Goal: Task Accomplishment & Management: Complete application form

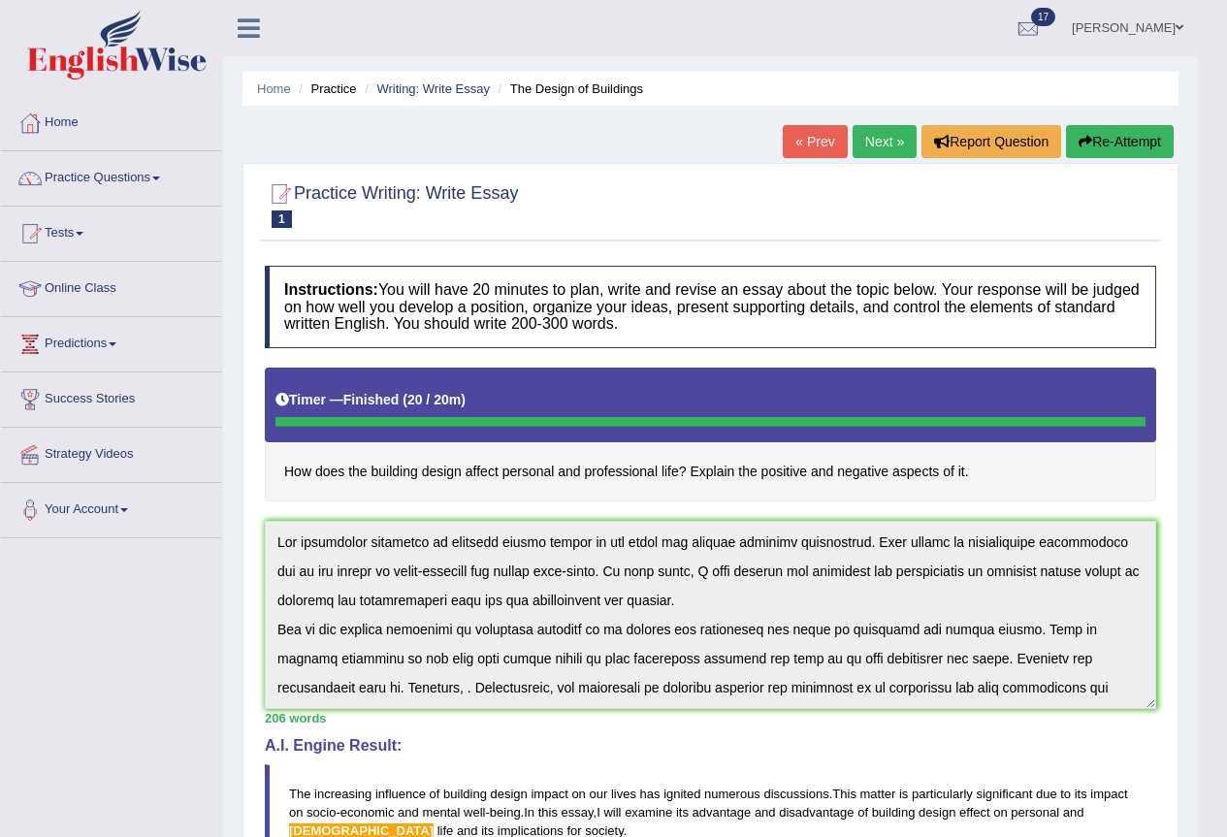
click at [689, 219] on div at bounding box center [710, 204] width 891 height 59
click at [424, 90] on link "Writing: Write Essay" at bounding box center [432, 88] width 113 height 15
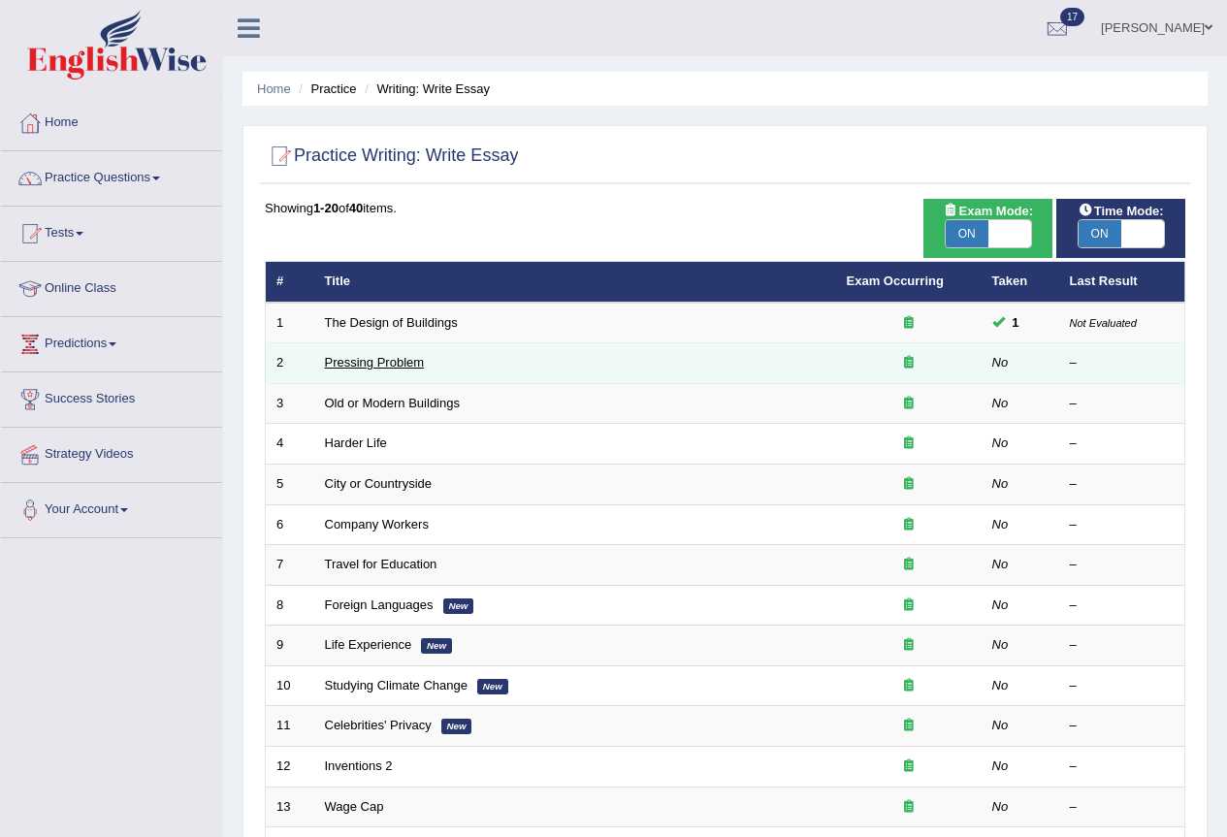
click at [359, 367] on link "Pressing Problem" at bounding box center [375, 362] width 100 height 15
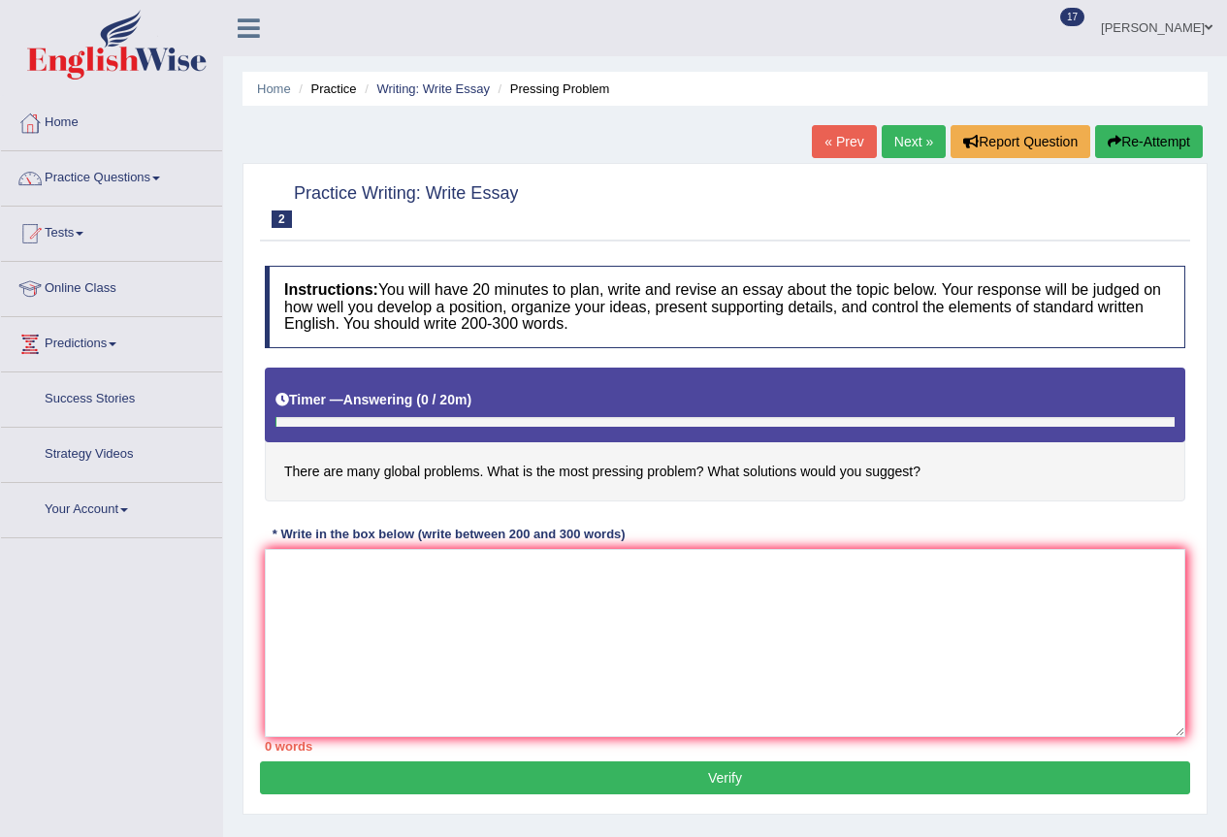
click at [520, 569] on textarea at bounding box center [725, 643] width 920 height 188
click at [490, 569] on textarea "The increasing influence of" at bounding box center [725, 643] width 920 height 188
click at [490, 568] on textarea "The increasing influence of" at bounding box center [725, 643] width 920 height 188
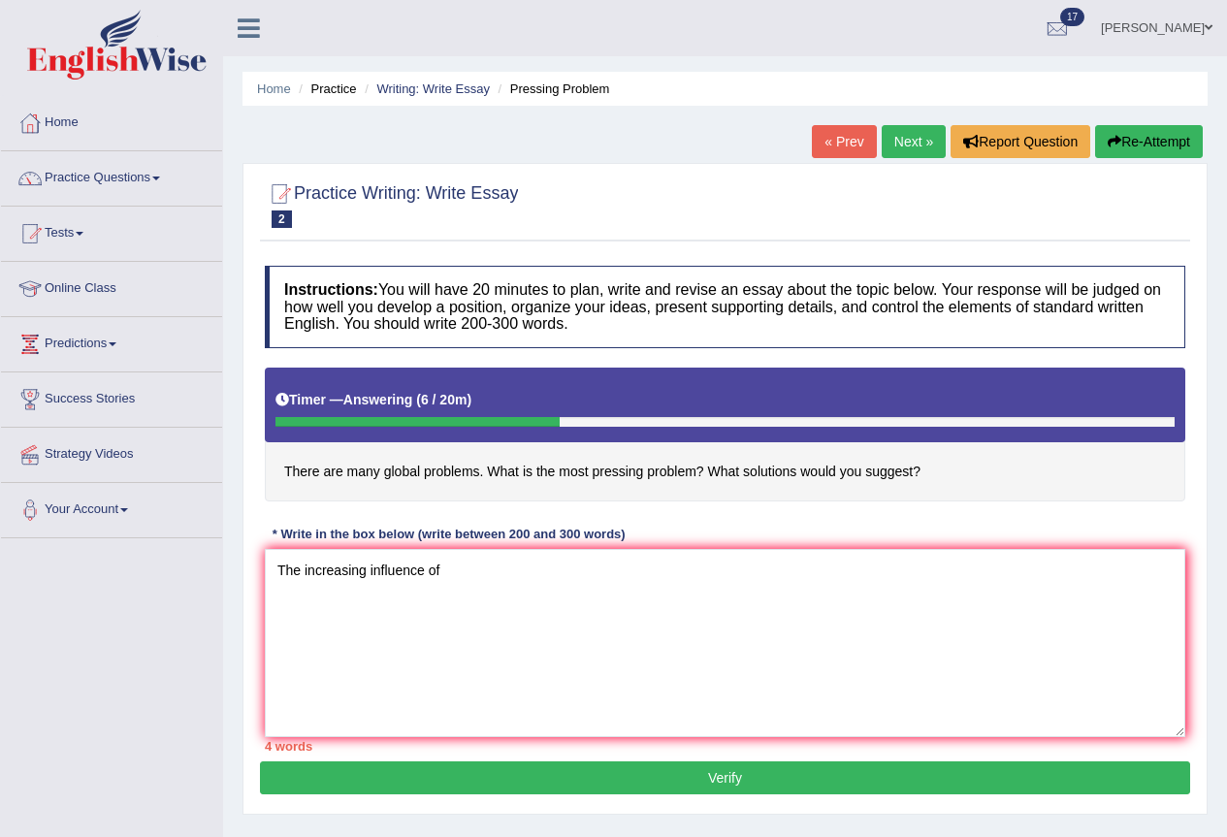
click at [490, 568] on textarea "The increasing influence of" at bounding box center [725, 643] width 920 height 188
type textarea "The increasing influence of"
click at [1119, 141] on button "Re-Attempt" at bounding box center [1149, 141] width 108 height 33
click at [464, 588] on textarea at bounding box center [725, 643] width 920 height 188
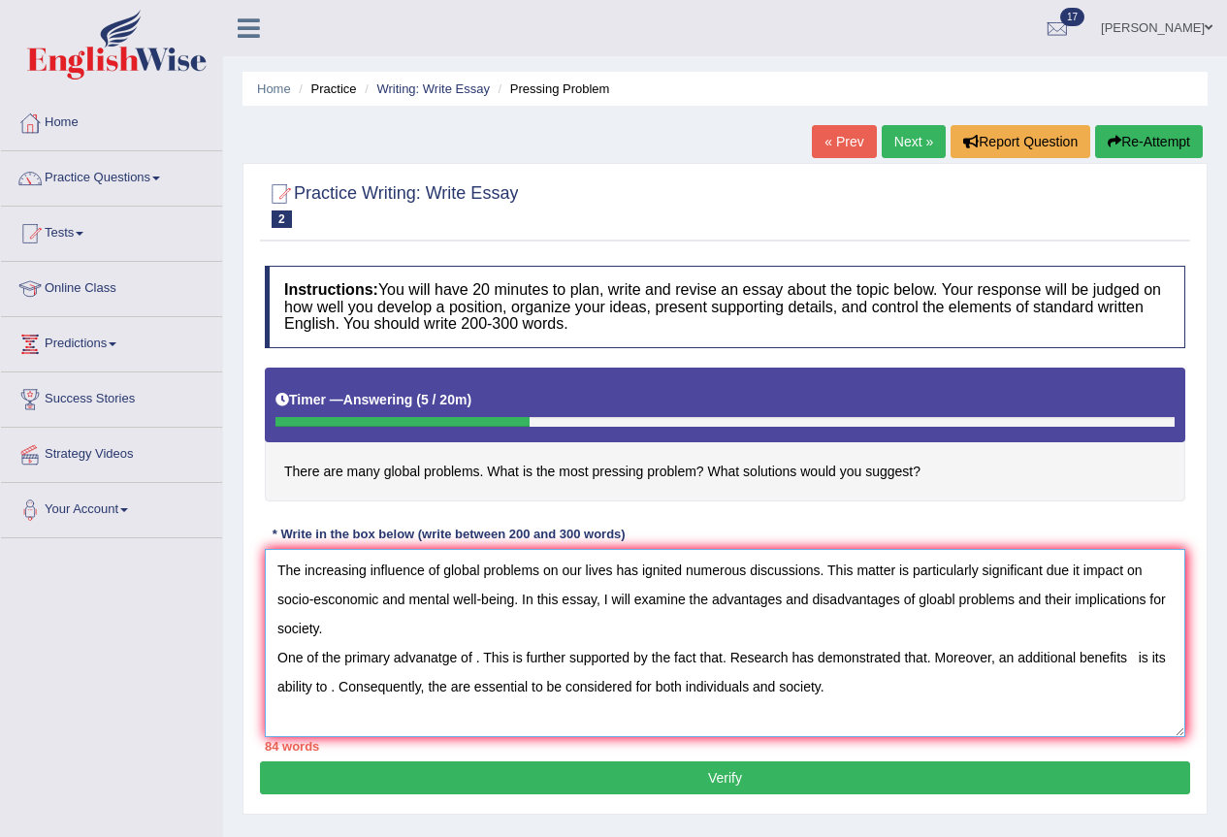
scroll to position [17, 0]
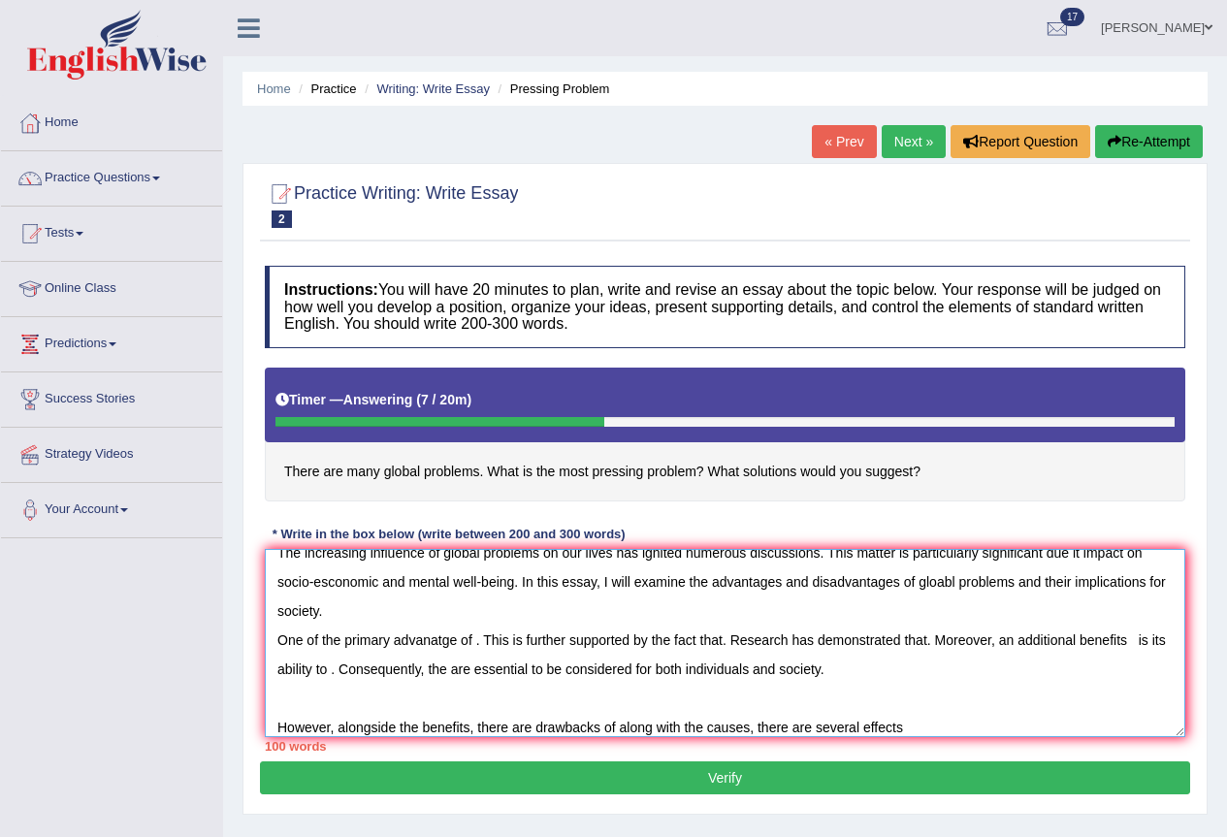
click at [922, 730] on textarea "The increasing influence of global problems on our lives has ignited numerous d…" at bounding box center [725, 643] width 920 height 188
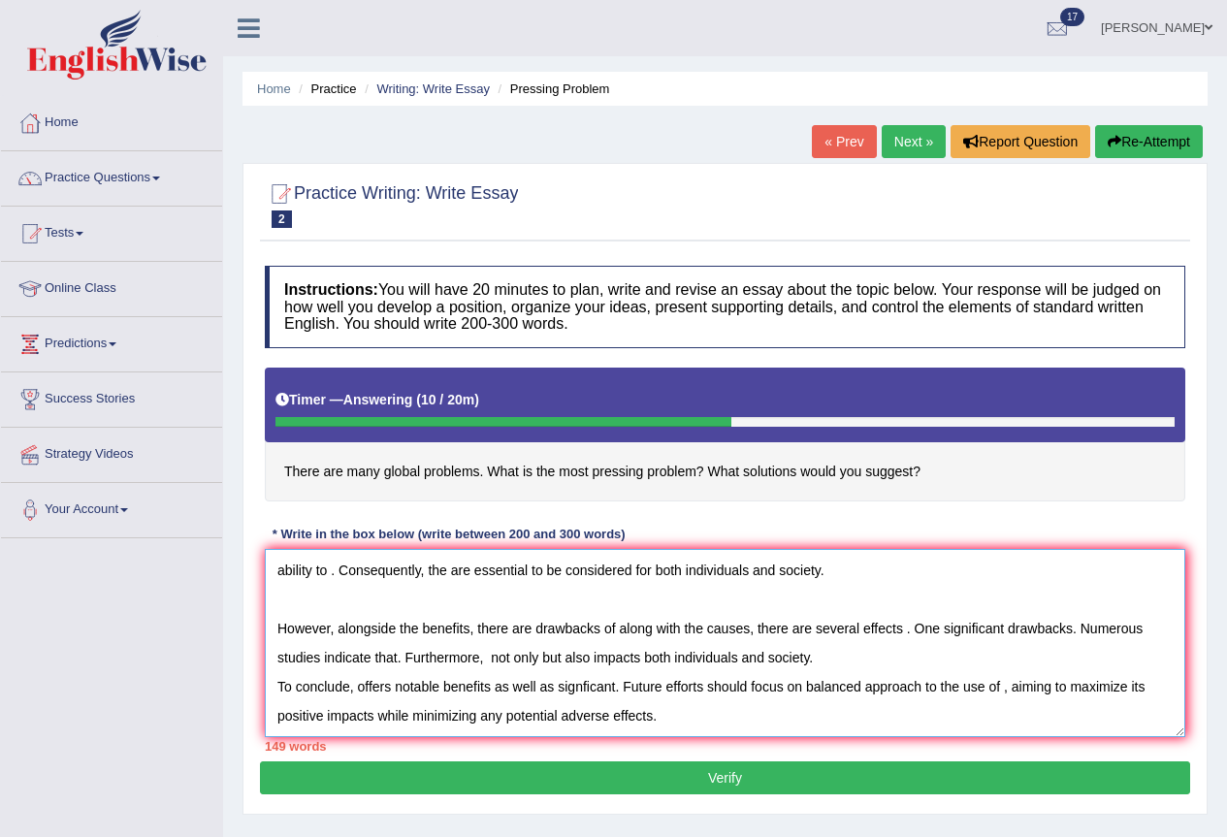
scroll to position [181, 0]
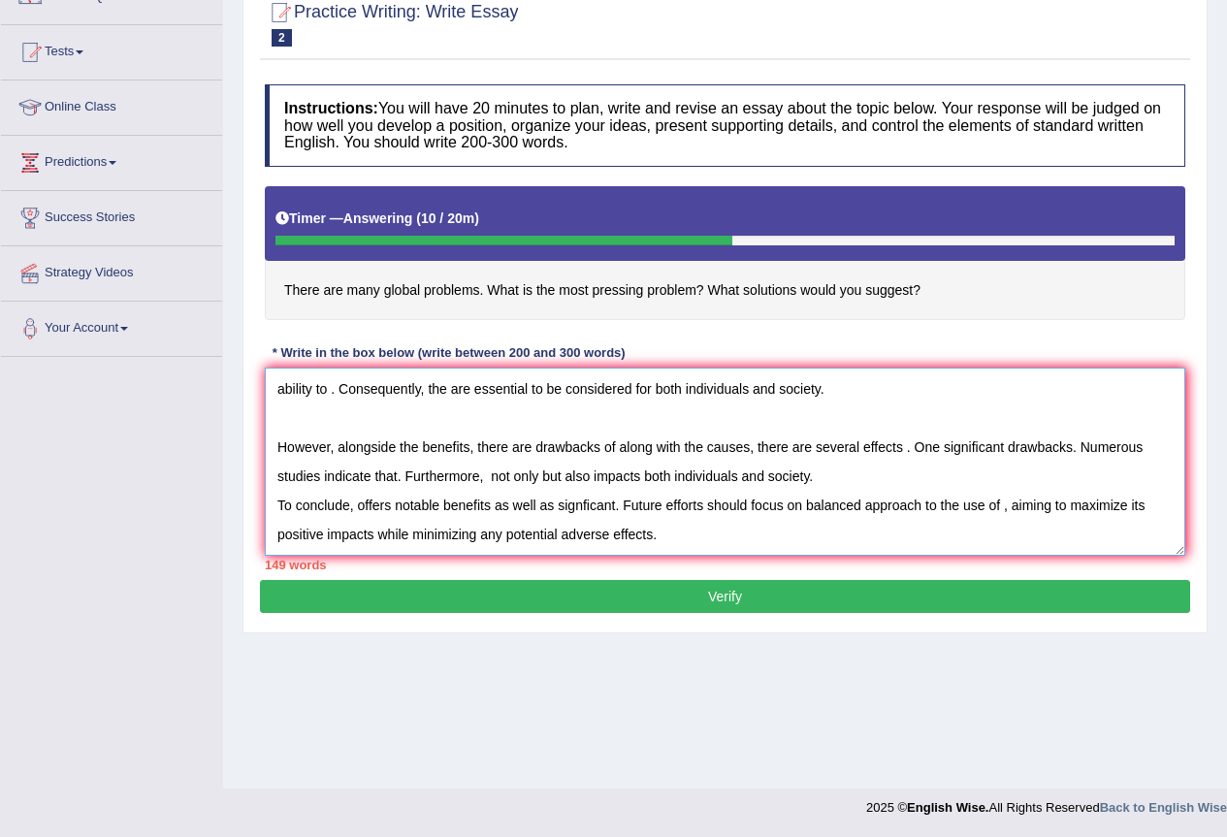
type textarea "The increasing influence of global problems on our lives has ignited numerous d…"
click at [665, 593] on button "Verify" at bounding box center [725, 596] width 930 height 33
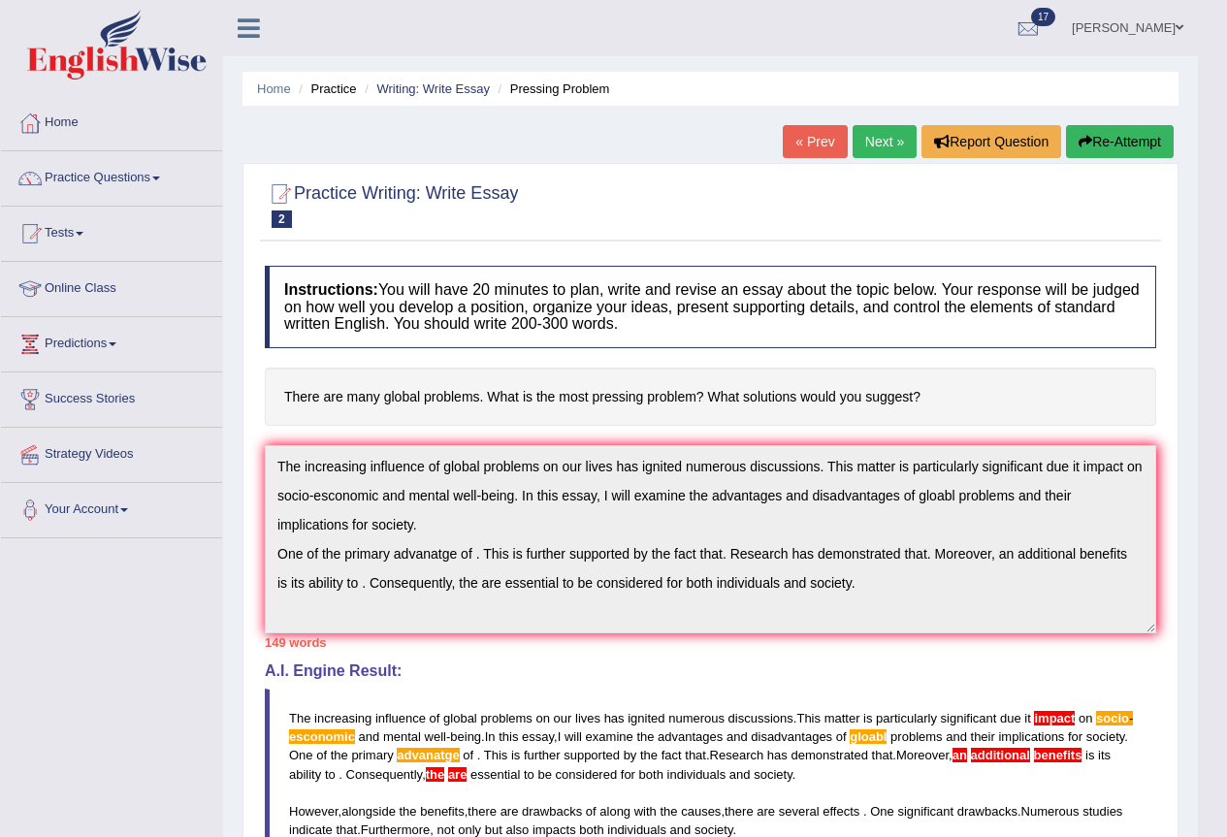
scroll to position [116, 0]
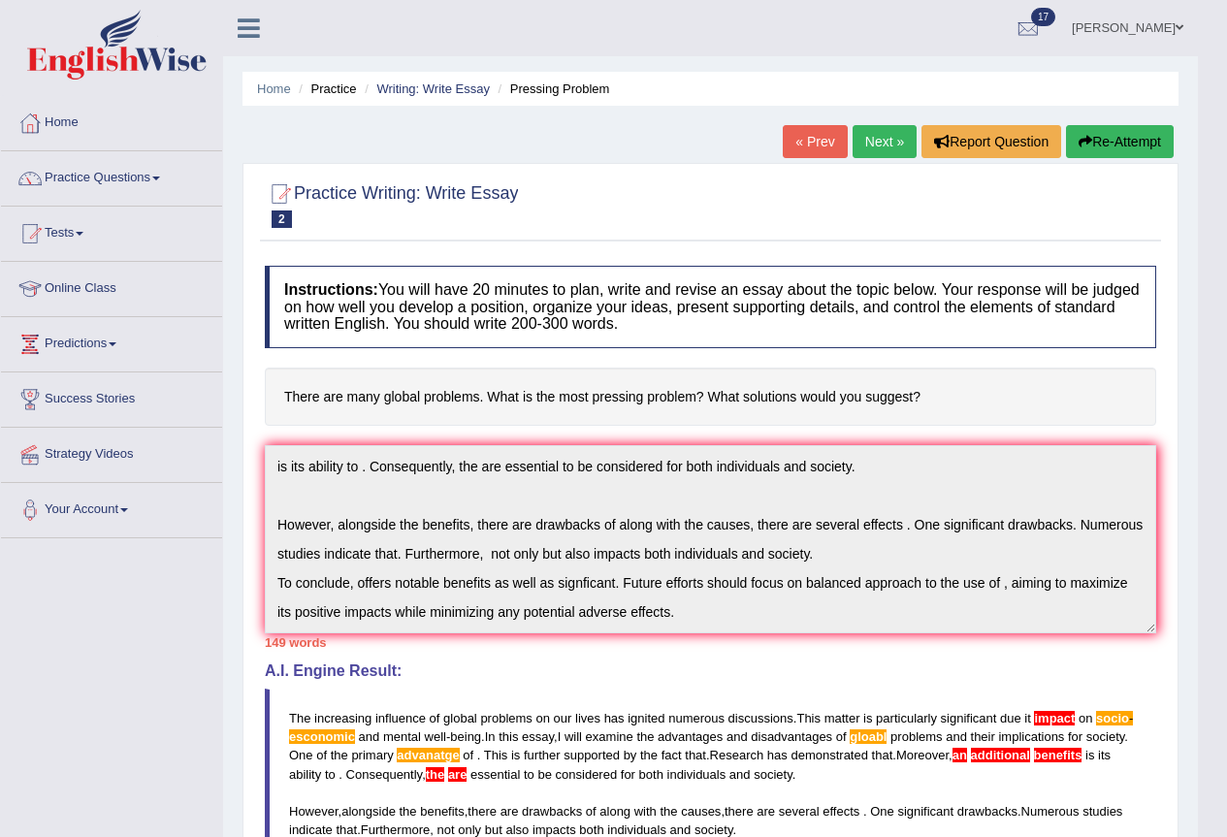
click at [1104, 140] on button "Re-Attempt" at bounding box center [1120, 141] width 108 height 33
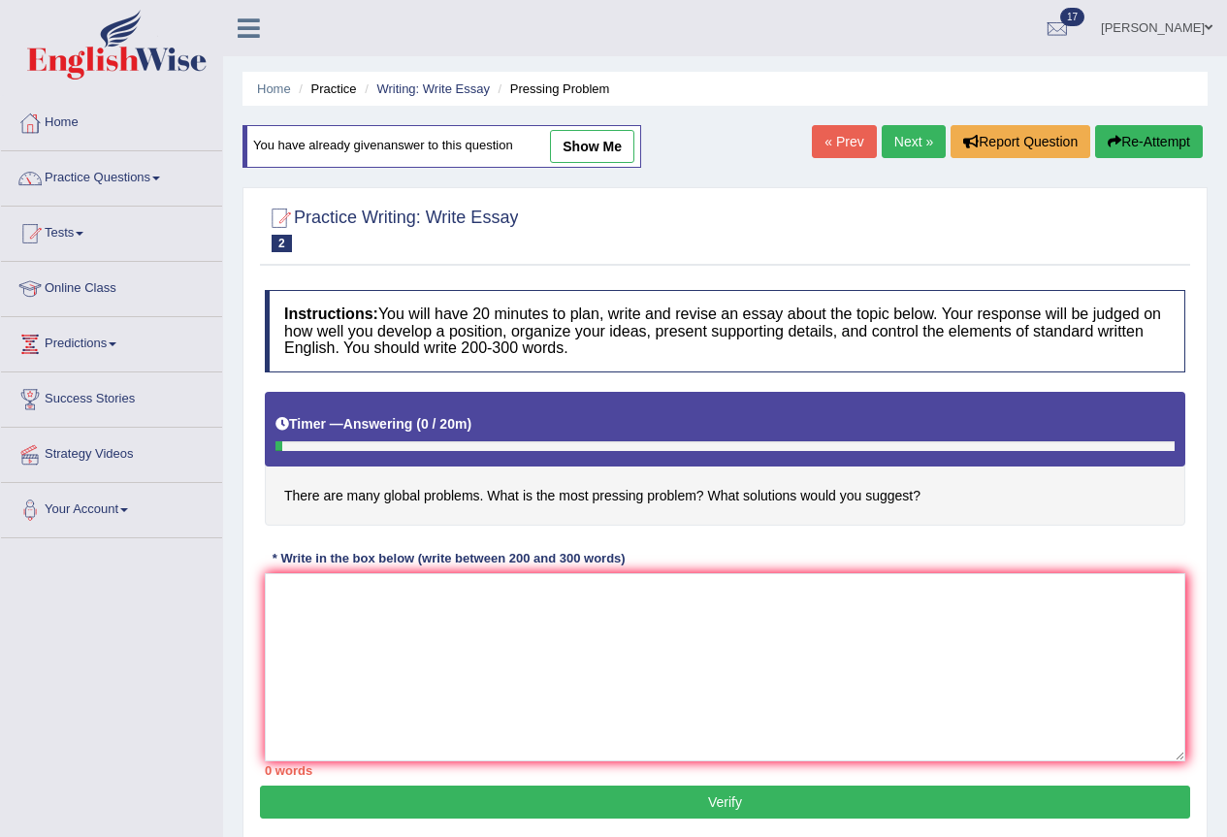
click at [1123, 149] on button "Re-Attempt" at bounding box center [1149, 141] width 108 height 33
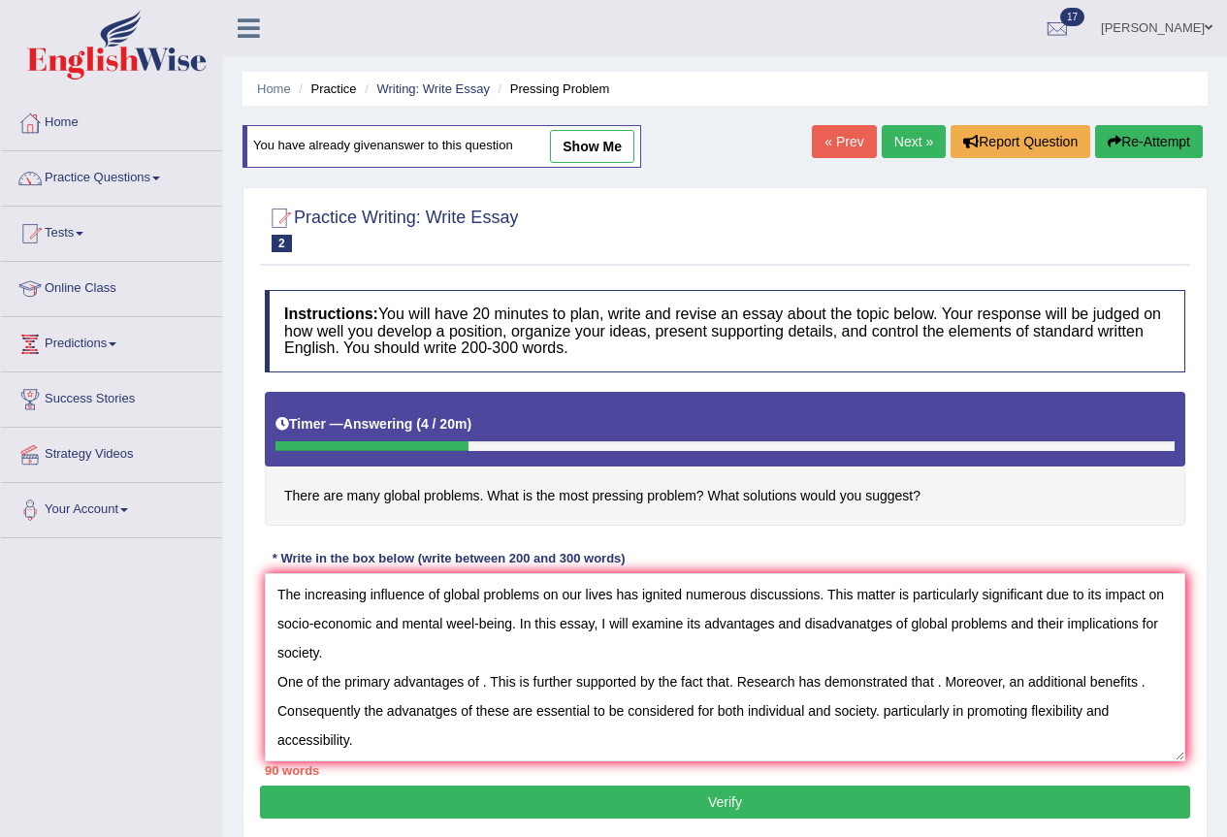
scroll to position [17, 0]
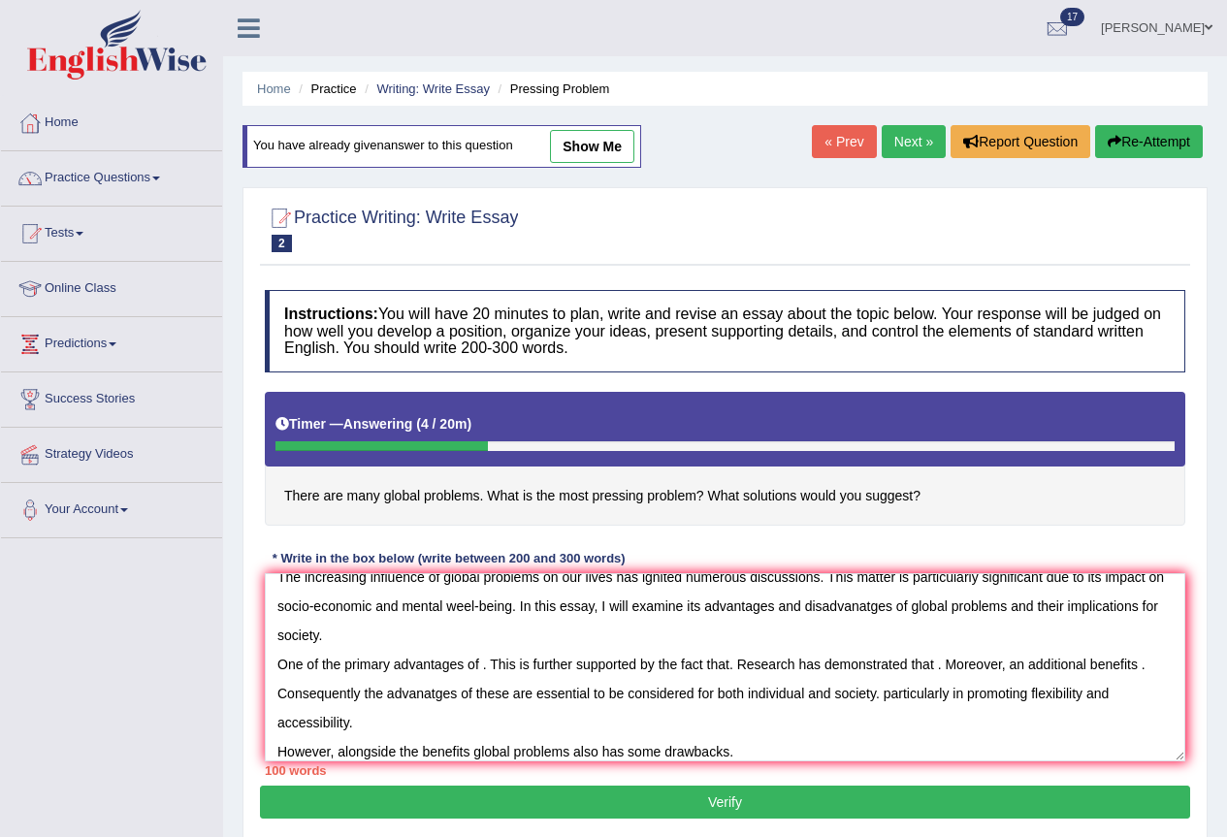
click at [771, 743] on textarea "The increasing influence of global problems on our lives has ignited numerous d…" at bounding box center [725, 667] width 920 height 188
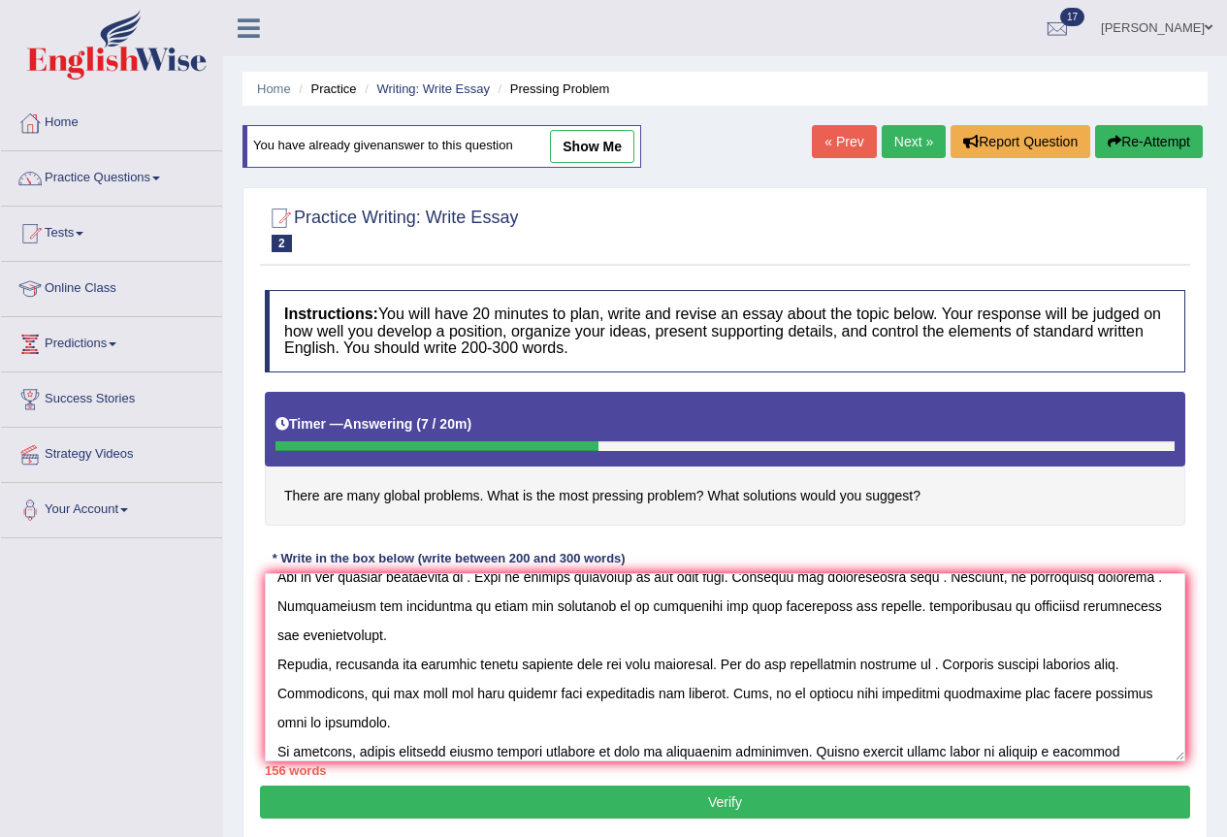
scroll to position [134, 0]
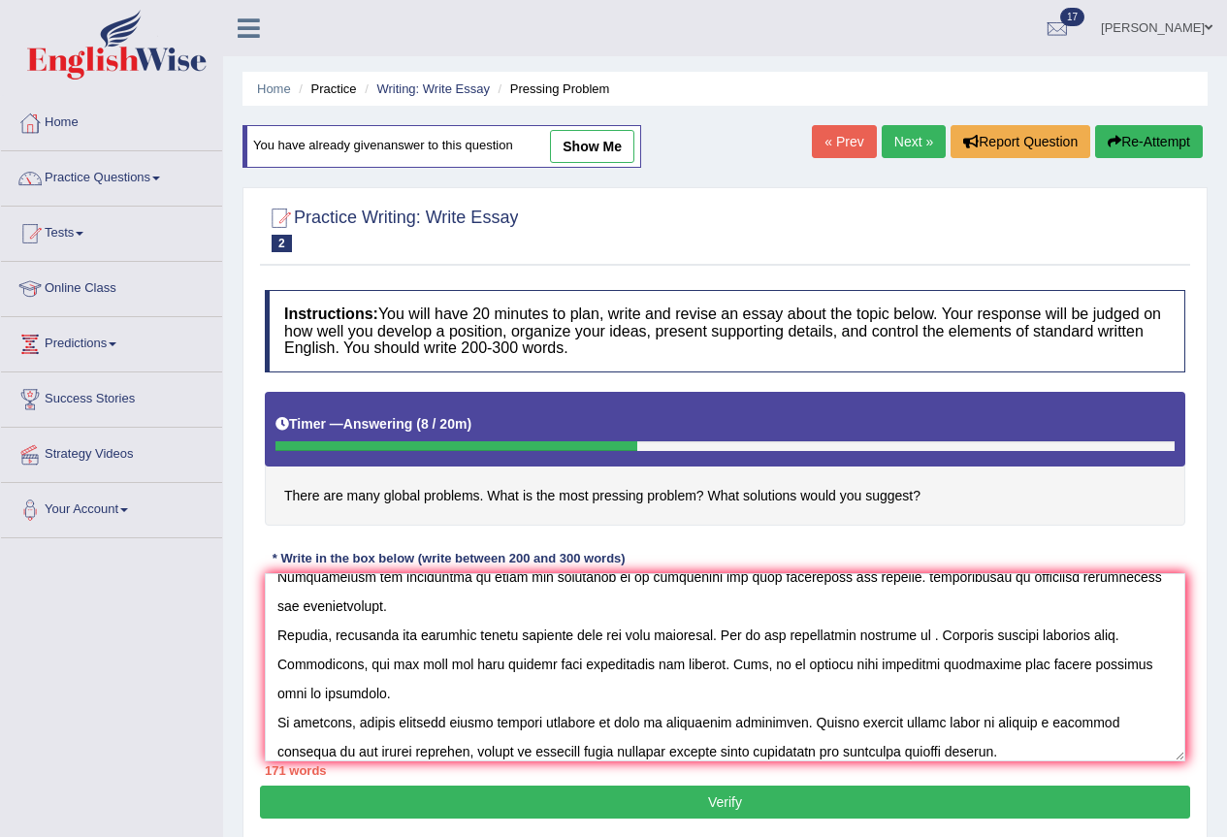
type textarea "The increasing influence of global problems on our lives has ignited numerous d…"
click at [668, 797] on button "Verify" at bounding box center [725, 801] width 930 height 33
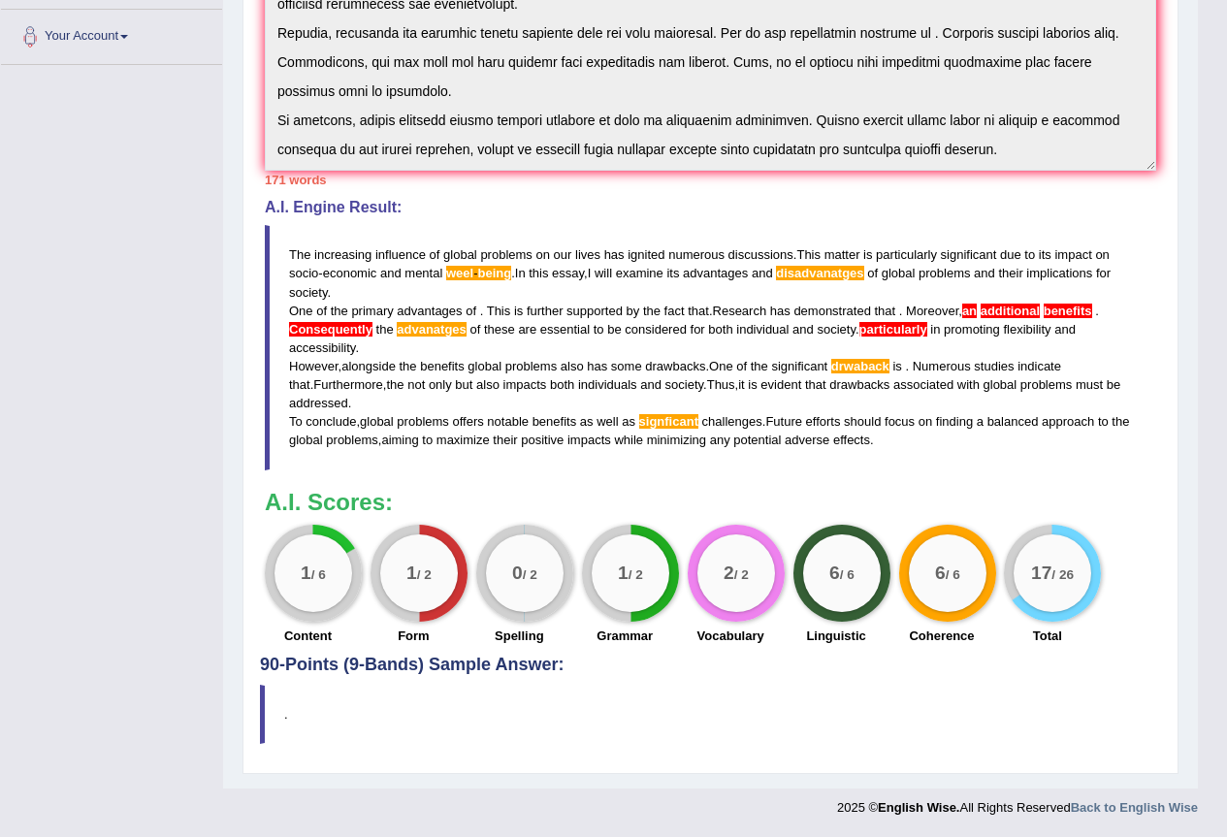
scroll to position [0, 0]
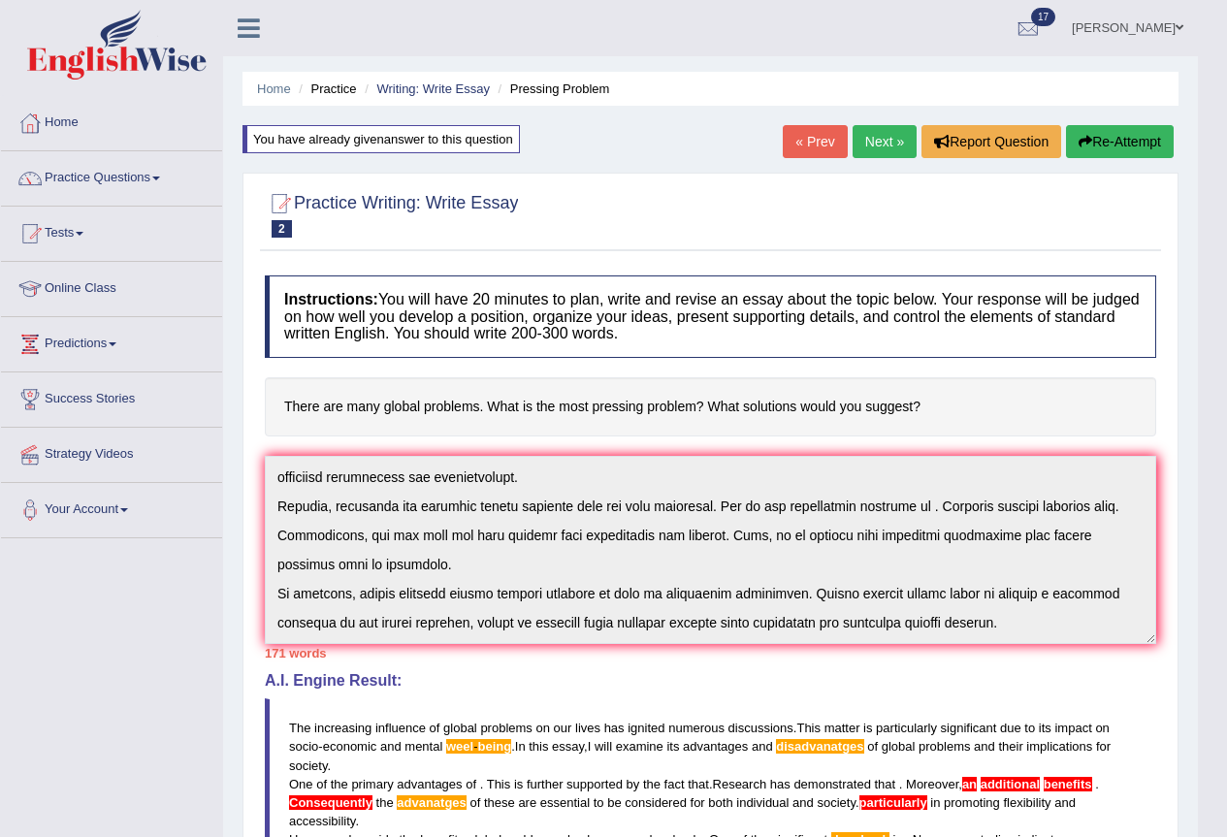
click at [875, 144] on link "Next »" at bounding box center [884, 141] width 64 height 33
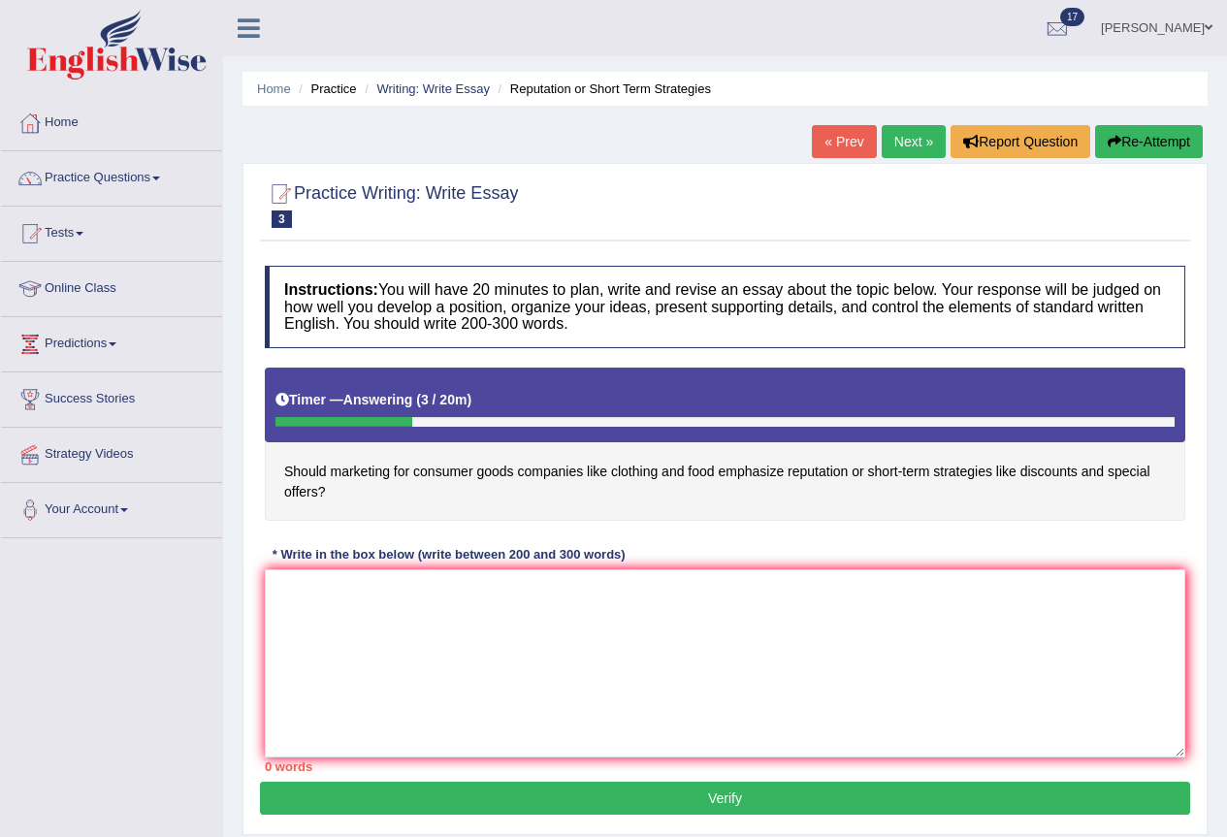
click at [1147, 136] on button "Re-Attempt" at bounding box center [1149, 141] width 108 height 33
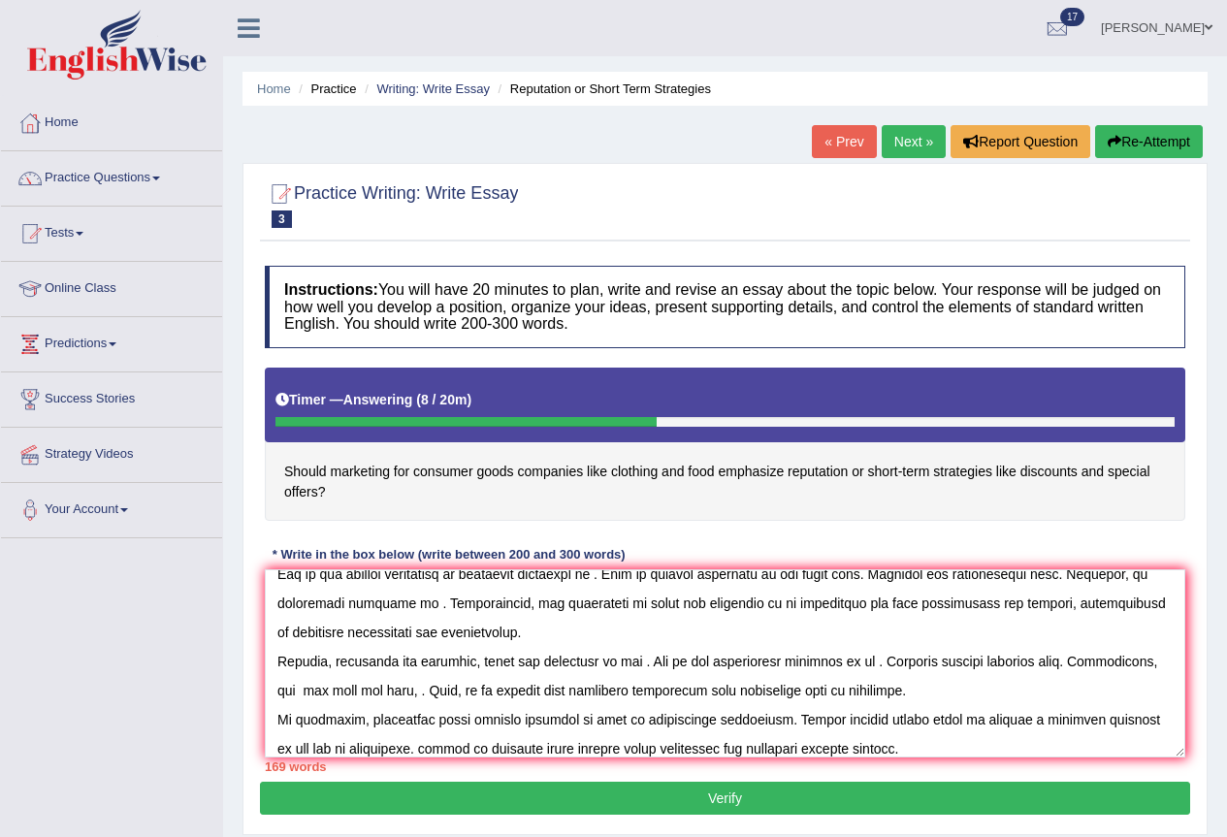
scroll to position [116, 0]
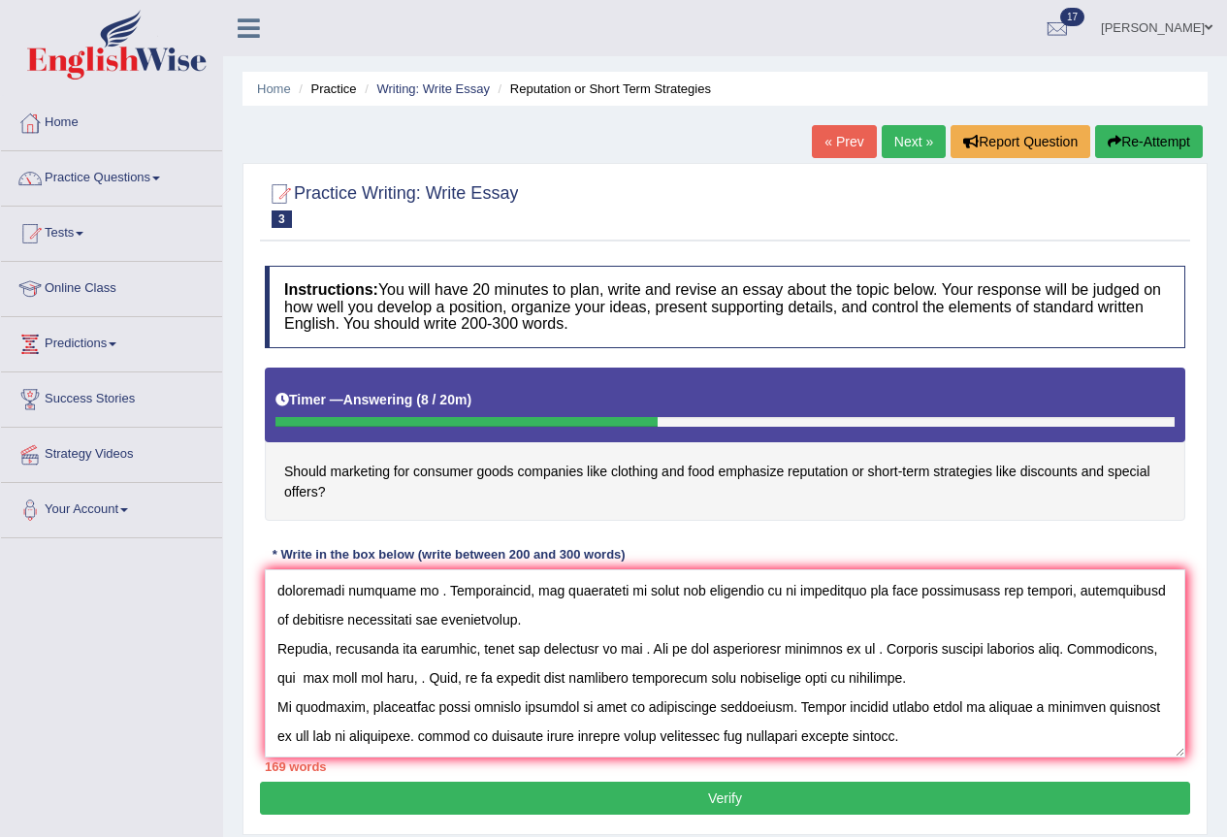
type textarea "The increasing influence of marketing for consumer goods on our lives has ignit…"
click at [560, 790] on button "Verify" at bounding box center [725, 798] width 930 height 33
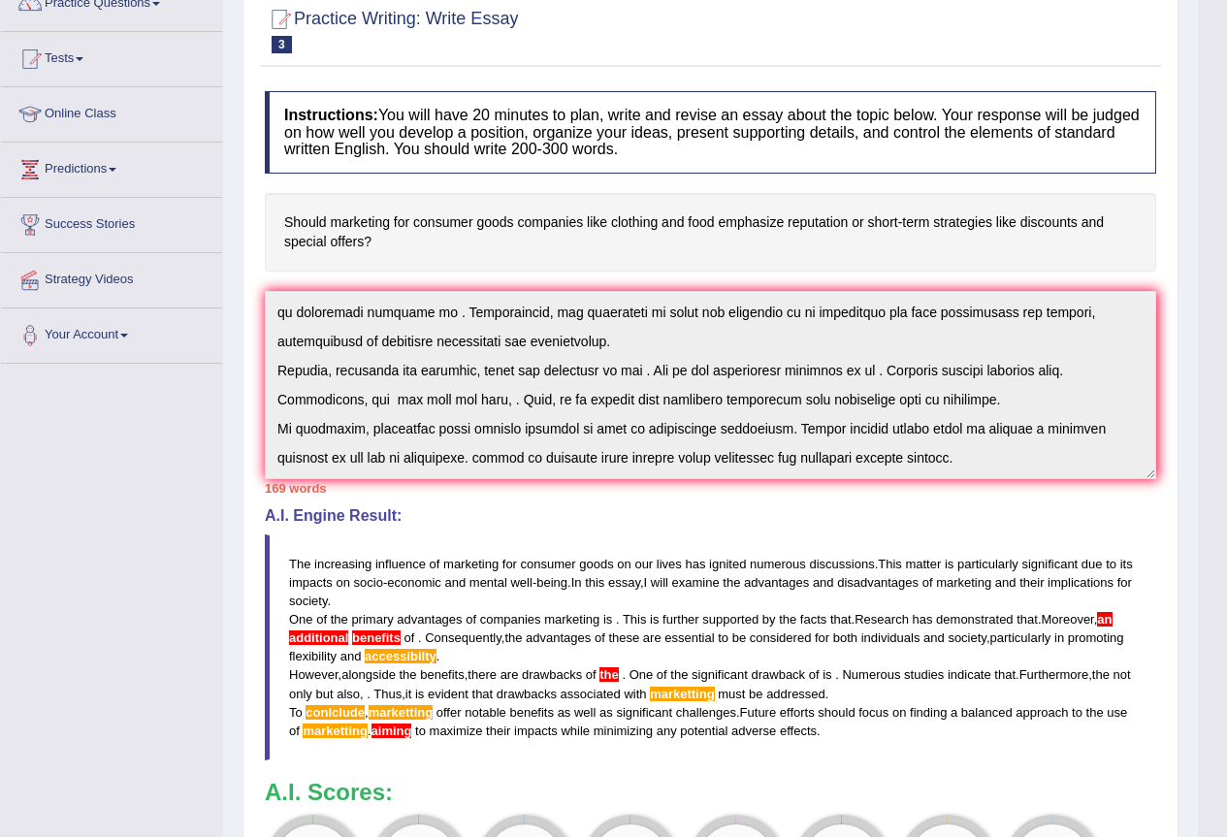
scroll to position [0, 0]
